Goal: Transaction & Acquisition: Download file/media

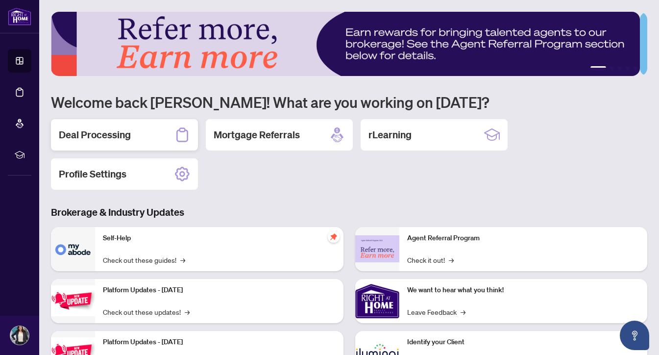
click at [103, 136] on h2 "Deal Processing" at bounding box center [95, 135] width 72 height 14
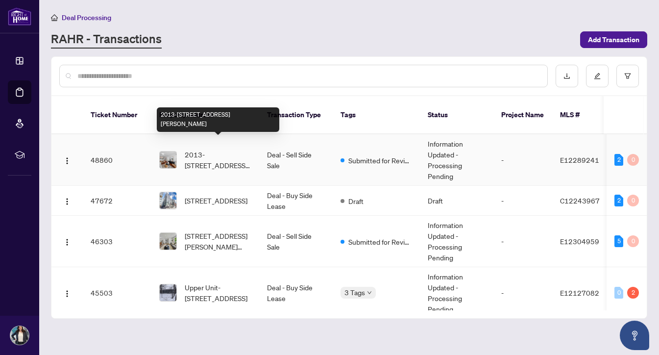
click at [234, 151] on span "2013-[STREET_ADDRESS][PERSON_NAME]" at bounding box center [218, 160] width 67 height 22
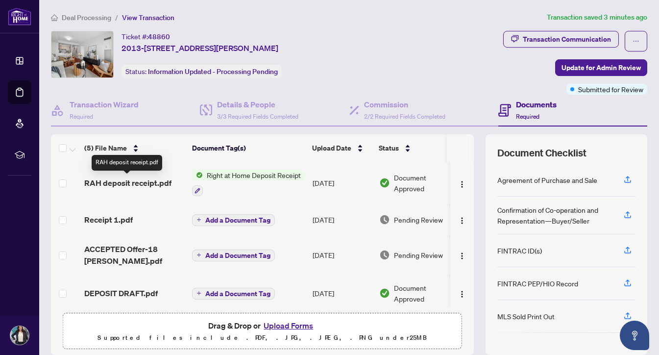
click at [156, 185] on span "RAH deposit receipt.pdf" at bounding box center [127, 183] width 87 height 12
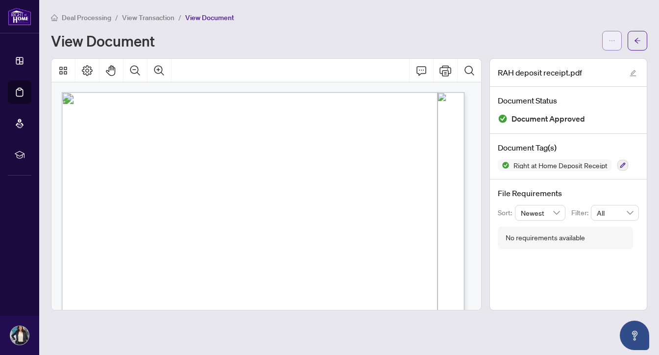
click at [610, 41] on icon "ellipsis" at bounding box center [611, 40] width 5 height 1
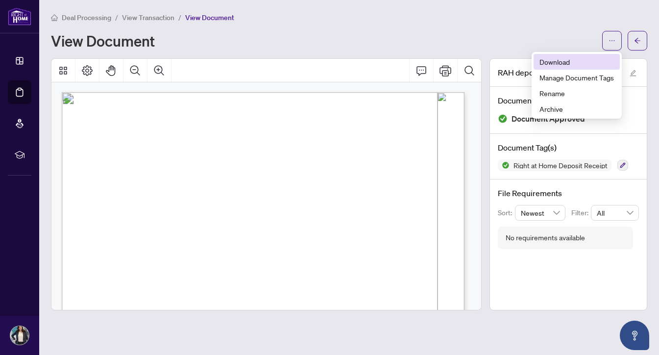
click at [563, 63] on span "Download" at bounding box center [576, 61] width 74 height 11
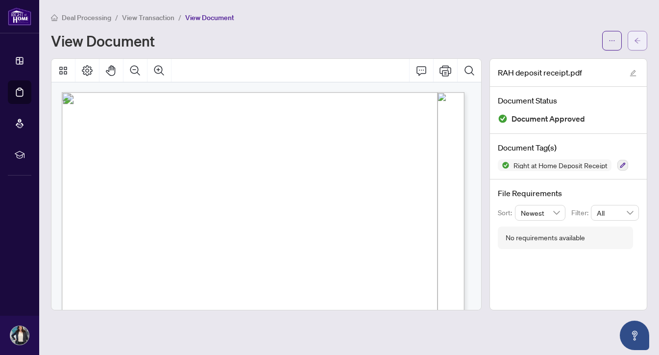
click at [636, 35] on span "button" at bounding box center [637, 41] width 7 height 16
